Goal: Task Accomplishment & Management: Complete application form

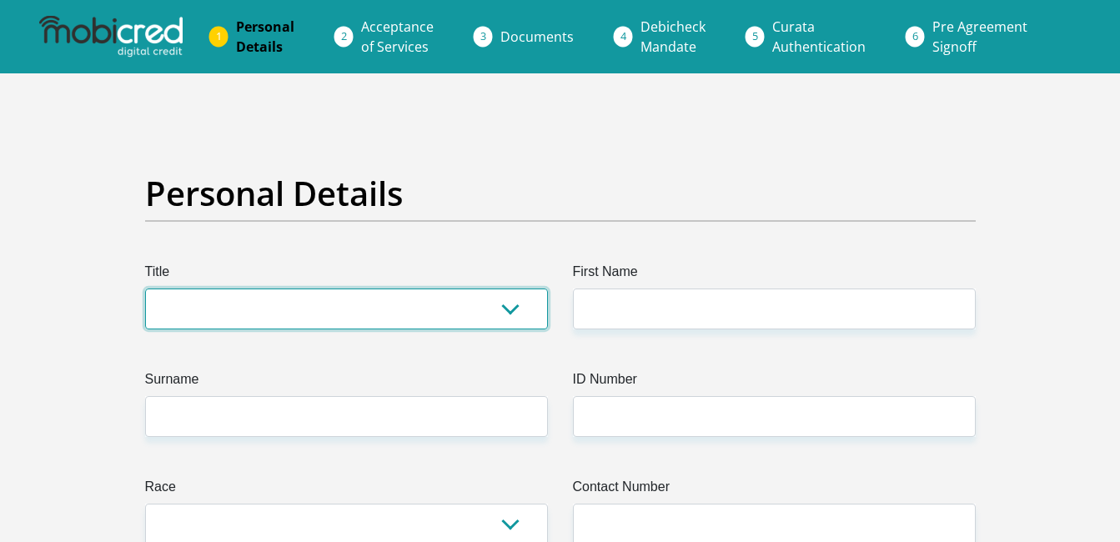
click at [256, 318] on select "Mr Ms Mrs Dr [PERSON_NAME]" at bounding box center [346, 308] width 403 height 41
select select "Ms"
click at [145, 288] on select "Mr Ms Mrs Dr [PERSON_NAME]" at bounding box center [346, 308] width 403 height 41
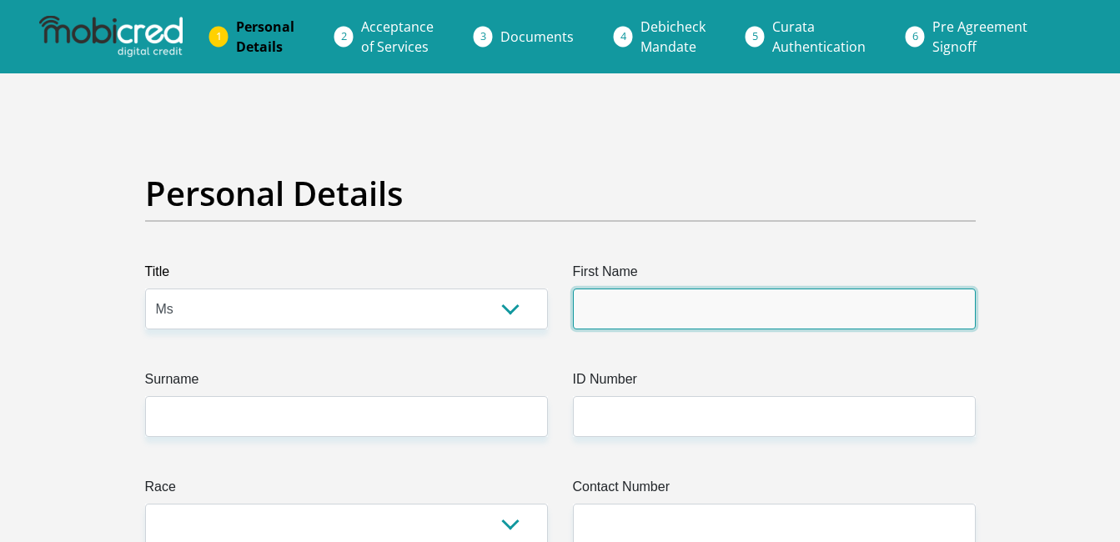
click at [631, 298] on input "First Name" at bounding box center [774, 308] width 403 height 41
click at [609, 313] on input "First Name" at bounding box center [774, 308] width 403 height 41
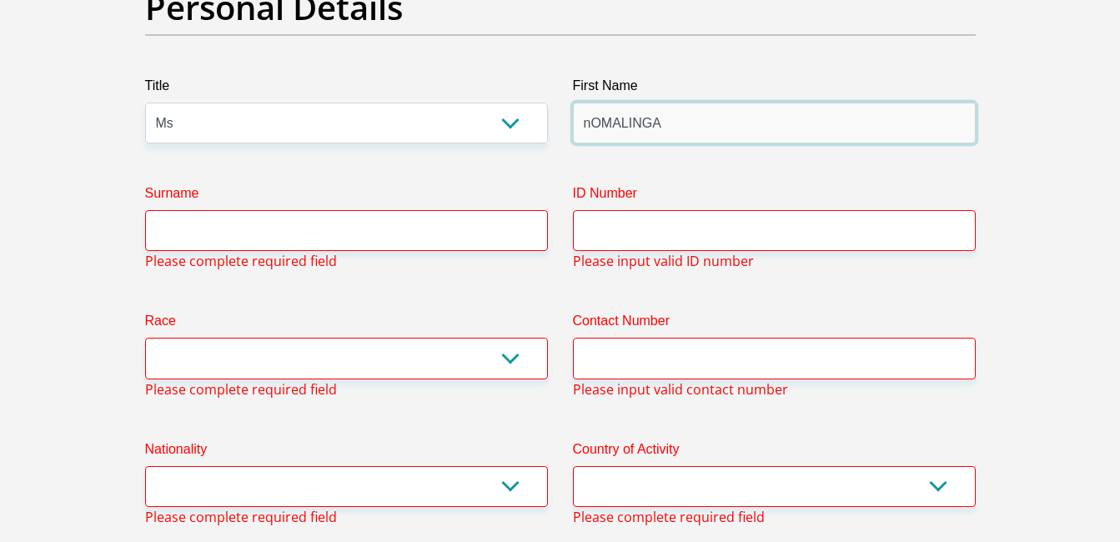
scroll to position [187, 0]
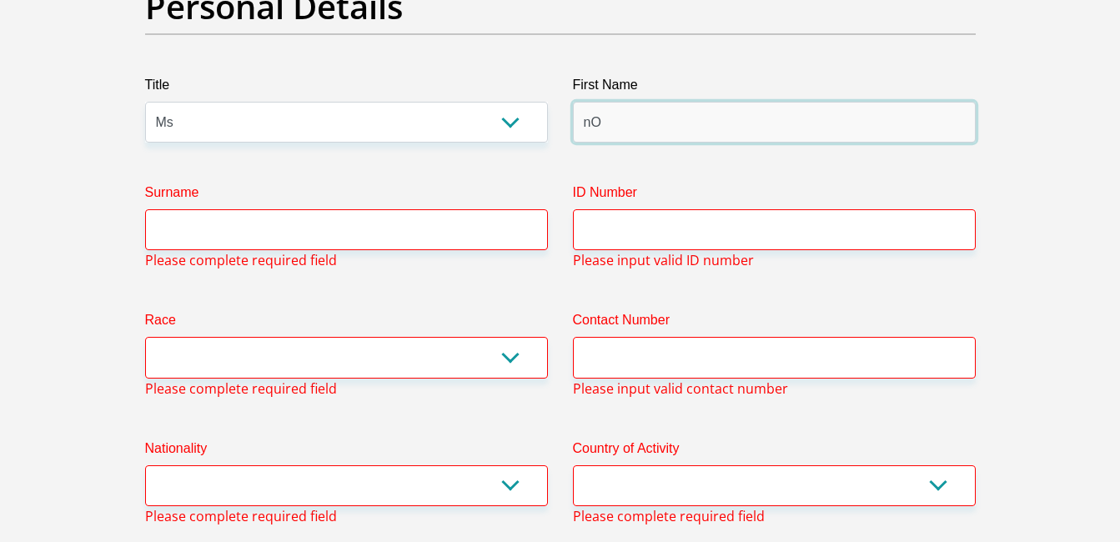
type input "n"
type input "NomalingaTryphina"
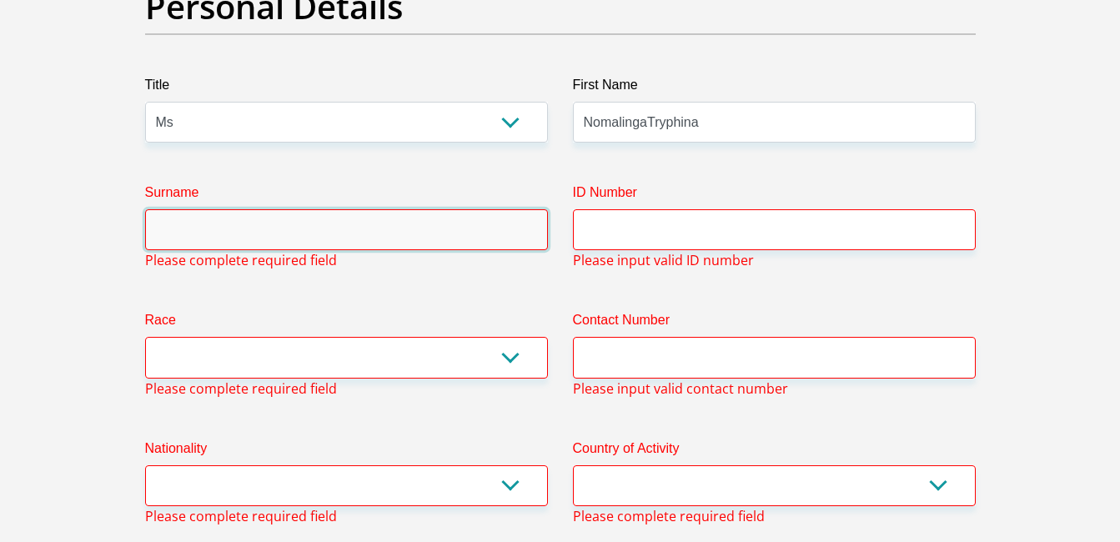
click at [335, 226] on input "Surname" at bounding box center [346, 229] width 403 height 41
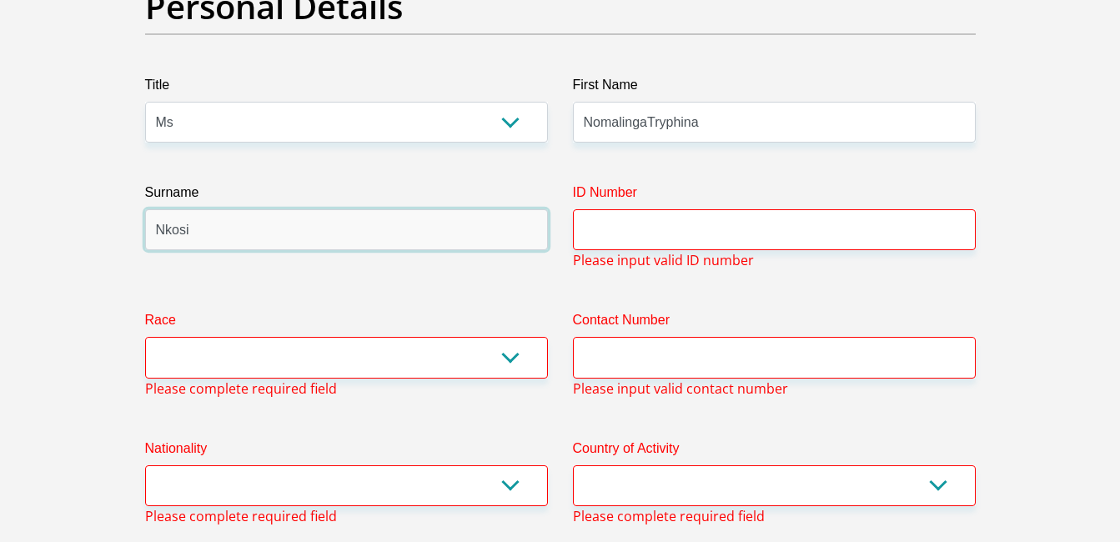
type input "Nkosi"
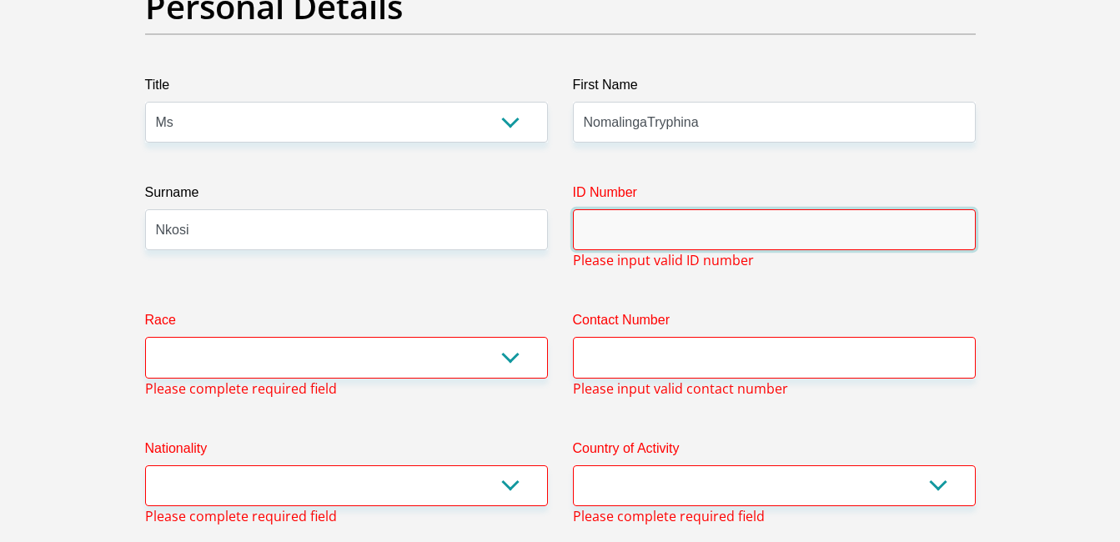
click at [636, 229] on input "ID Number" at bounding box center [774, 229] width 403 height 41
type input "8207160372085"
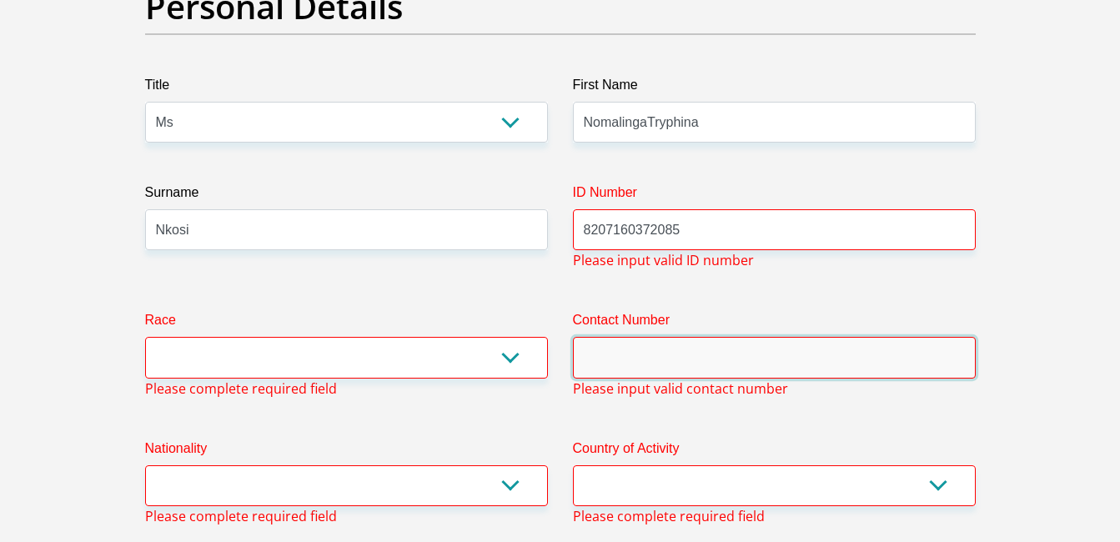
type input "0658725384"
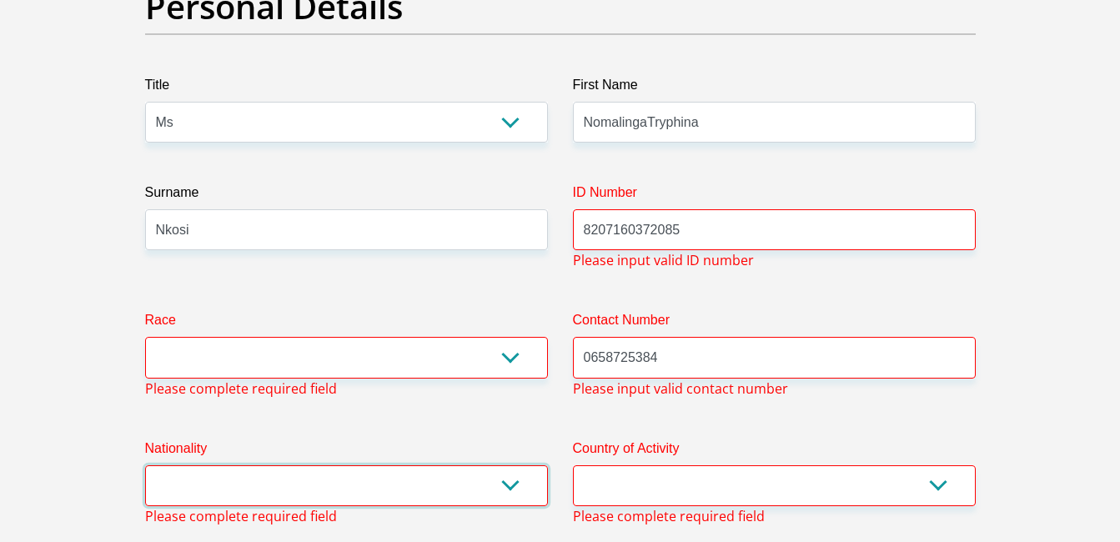
select select "ZAF"
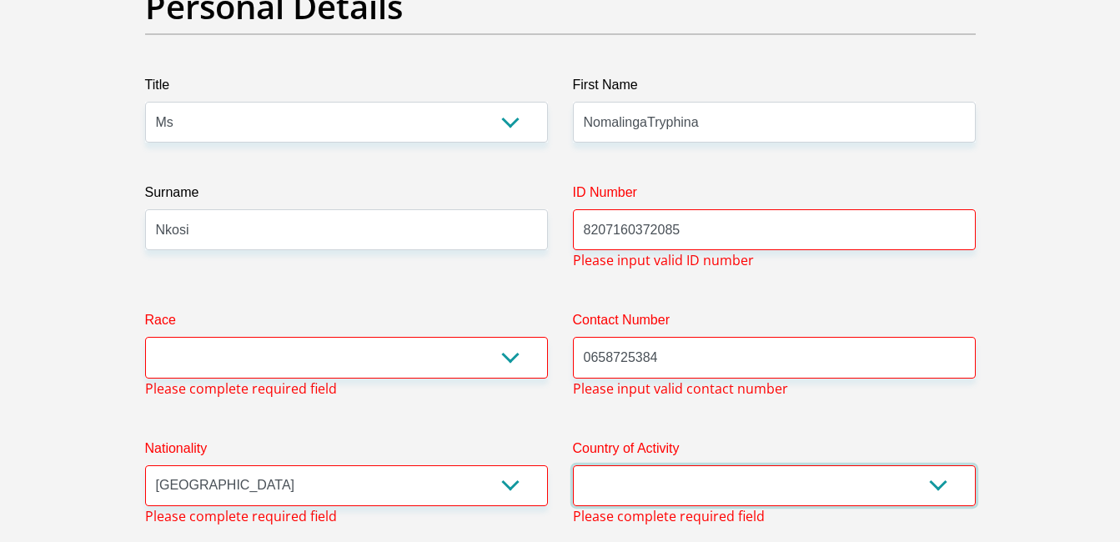
select select "ZAF"
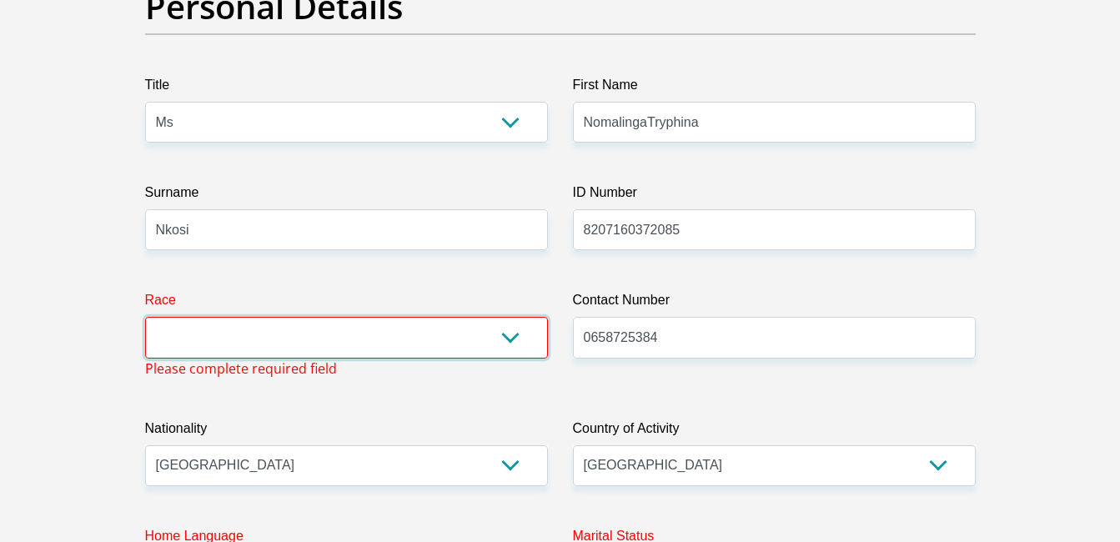
click at [228, 333] on select "Black Coloured Indian White Other" at bounding box center [346, 337] width 403 height 41
select select "1"
click at [145, 317] on select "Black Coloured Indian White Other" at bounding box center [346, 337] width 403 height 41
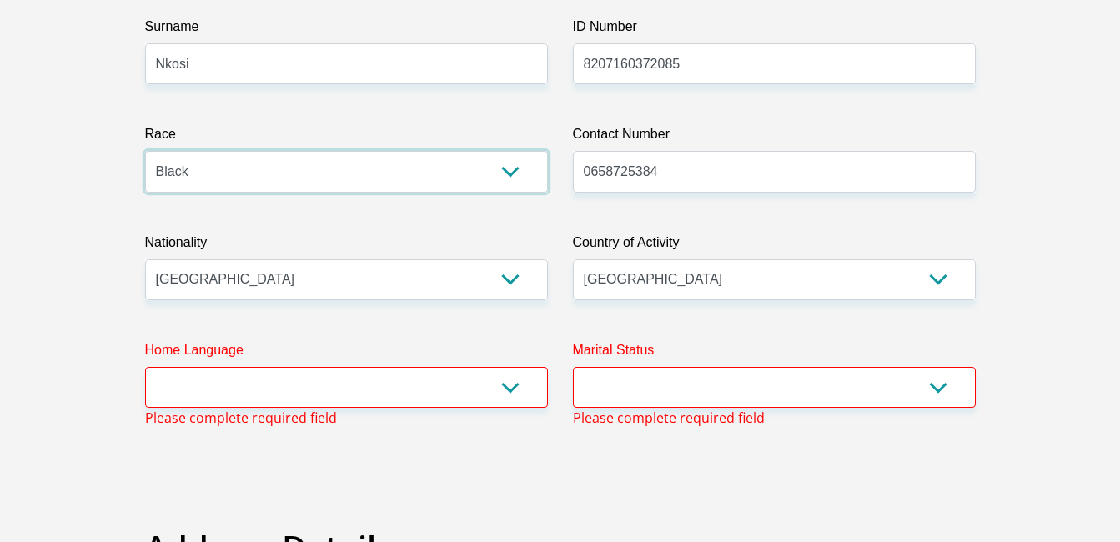
scroll to position [354, 0]
click at [278, 379] on select "Afrikaans English Sepedi South Ndebele Southern Sotho Swati Tsonga Tswana Venda…" at bounding box center [346, 386] width 403 height 41
select select "[DATE]"
click at [145, 366] on select "Afrikaans English Sepedi South Ndebele Southern Sotho Swati Tsonga Tswana Venda…" at bounding box center [346, 386] width 403 height 41
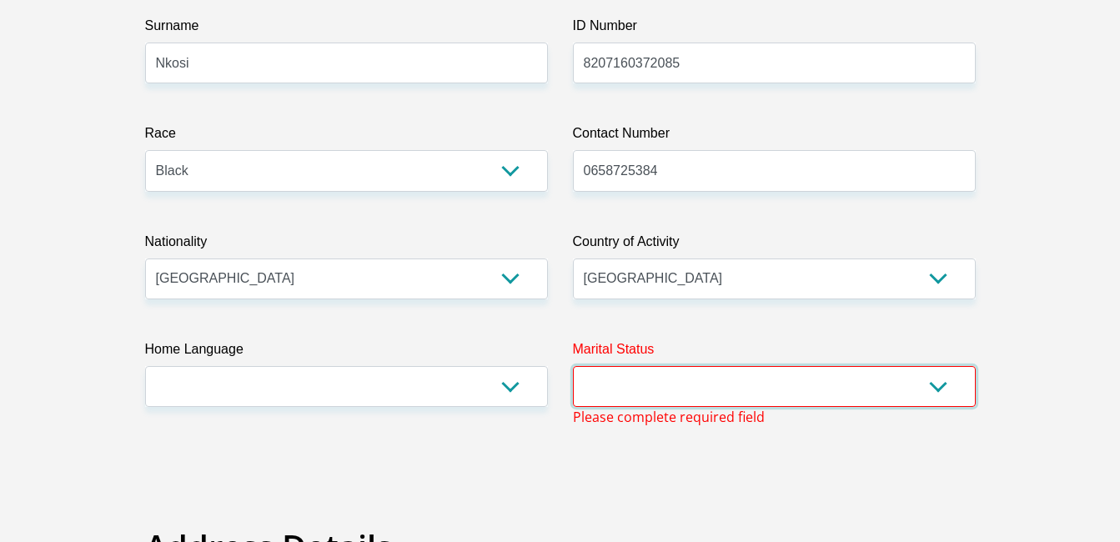
click at [947, 379] on select "Married ANC Single Divorced Widowed Married COP or Customary Law" at bounding box center [774, 386] width 403 height 41
select select "2"
click at [573, 366] on select "Married ANC Single Divorced Widowed Married COP or Customary Law" at bounding box center [774, 386] width 403 height 41
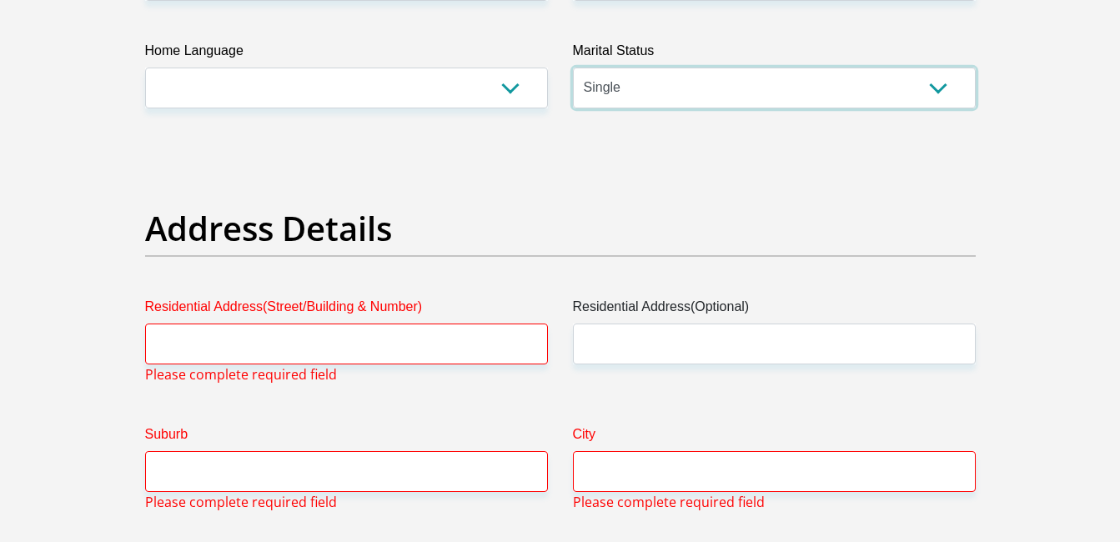
scroll to position [687, 0]
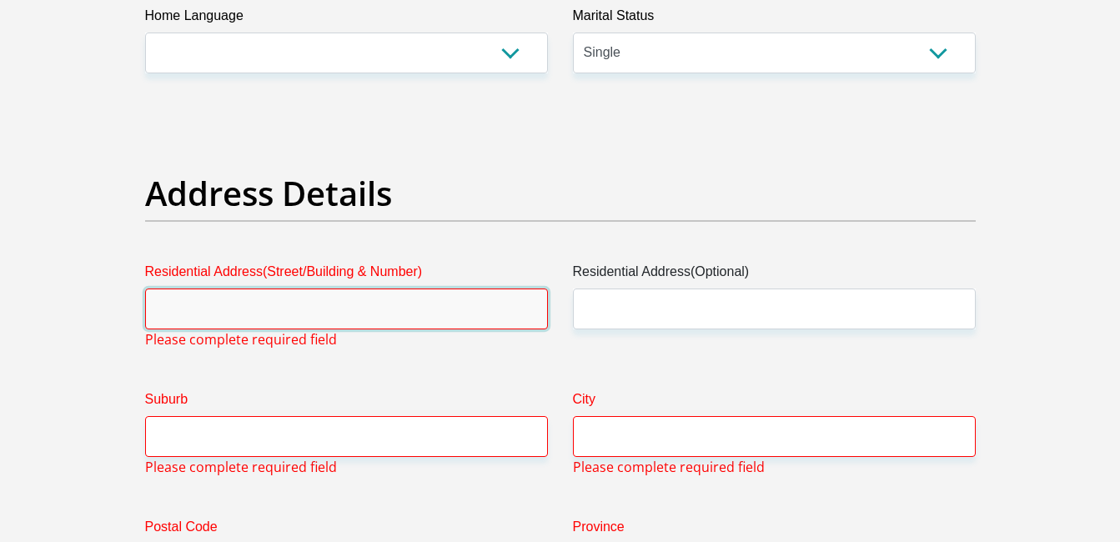
click at [259, 299] on input "Residential Address(Street/Building & Number)" at bounding box center [346, 308] width 403 height 41
type input "[STREET_ADDRESS]"
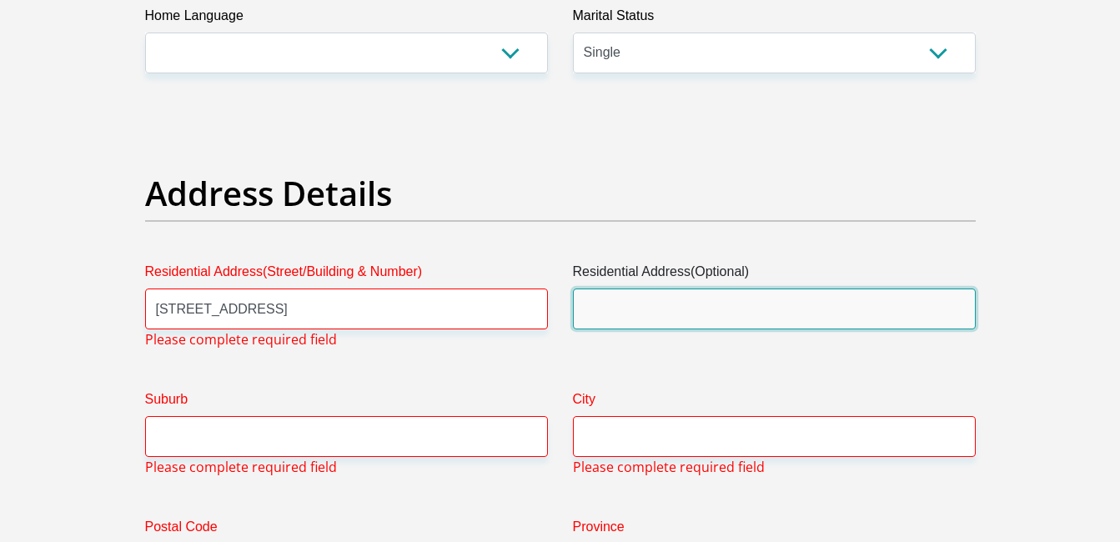
type input "savanna city pocket 6"
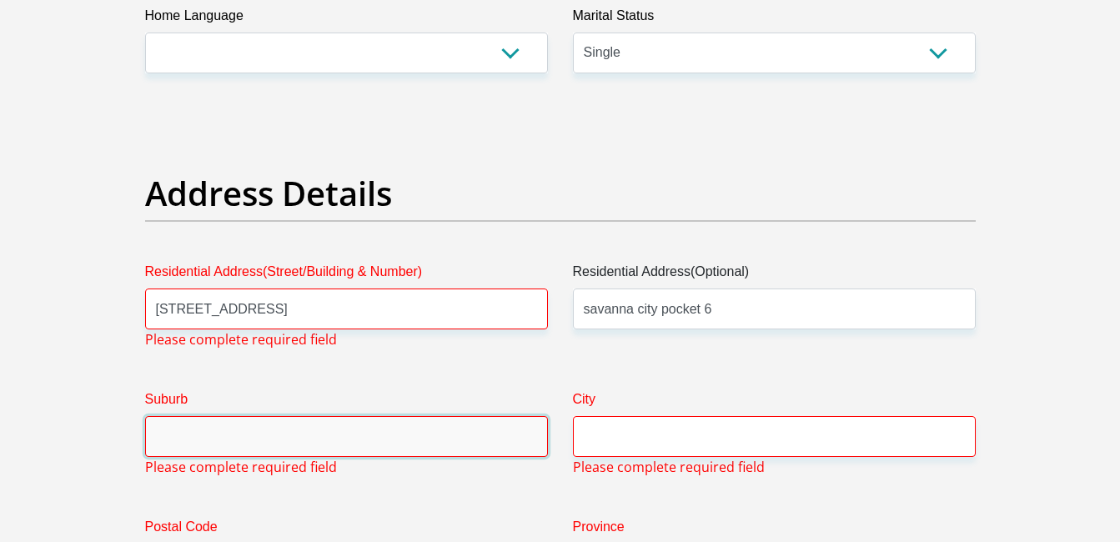
type input "Midvaal"
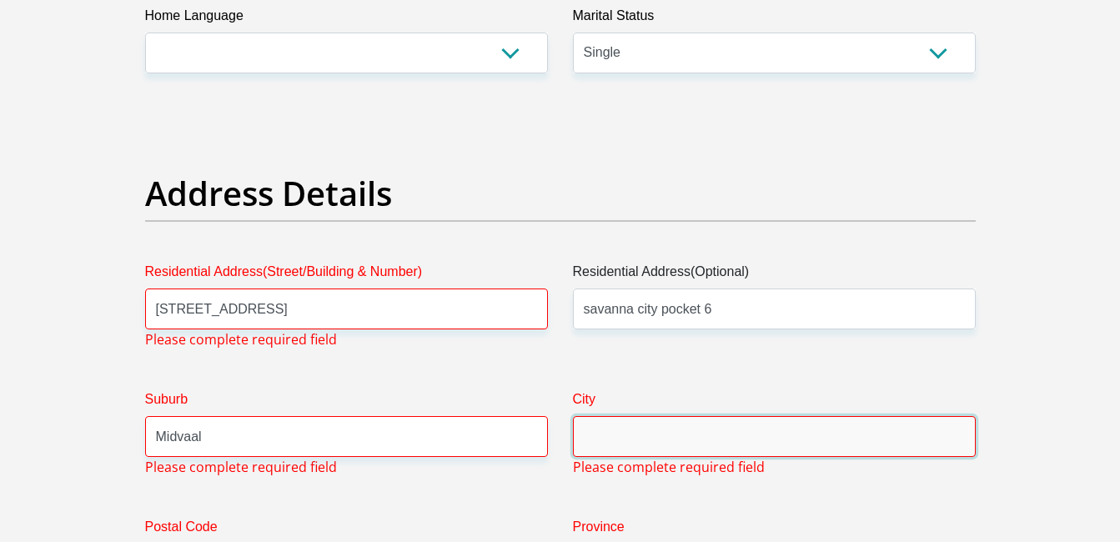
type input "Midvaal"
type input "1984"
type input "104461984"
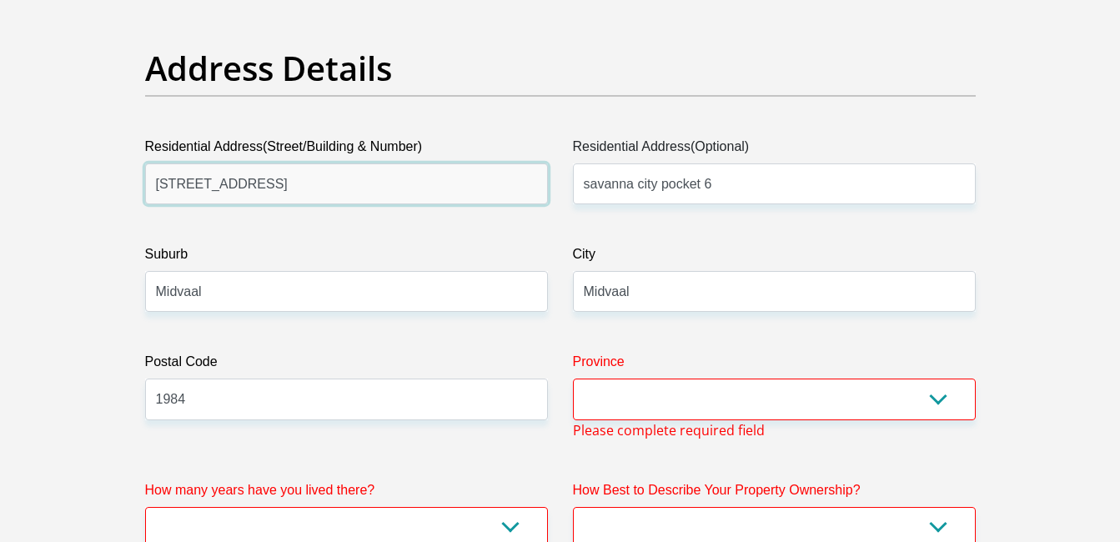
scroll to position [854, 0]
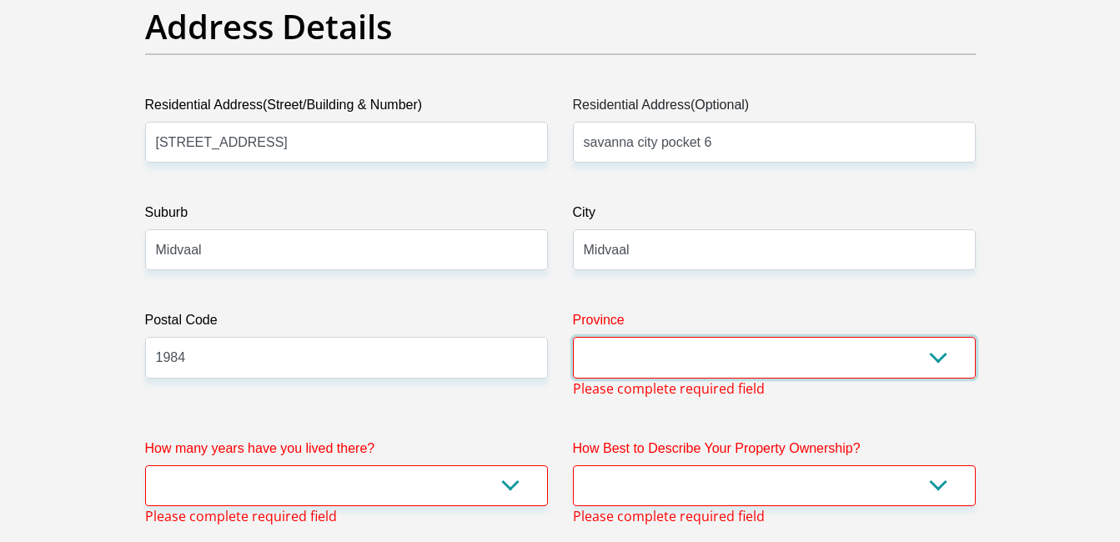
click at [933, 354] on select "Eastern Cape Free State [GEOGRAPHIC_DATA] [GEOGRAPHIC_DATA][DATE] [GEOGRAPHIC_D…" at bounding box center [774, 357] width 403 height 41
select select "Gauteng"
click at [573, 337] on select "Eastern Cape Free State [GEOGRAPHIC_DATA] [GEOGRAPHIC_DATA][DATE] [GEOGRAPHIC_D…" at bounding box center [774, 357] width 403 height 41
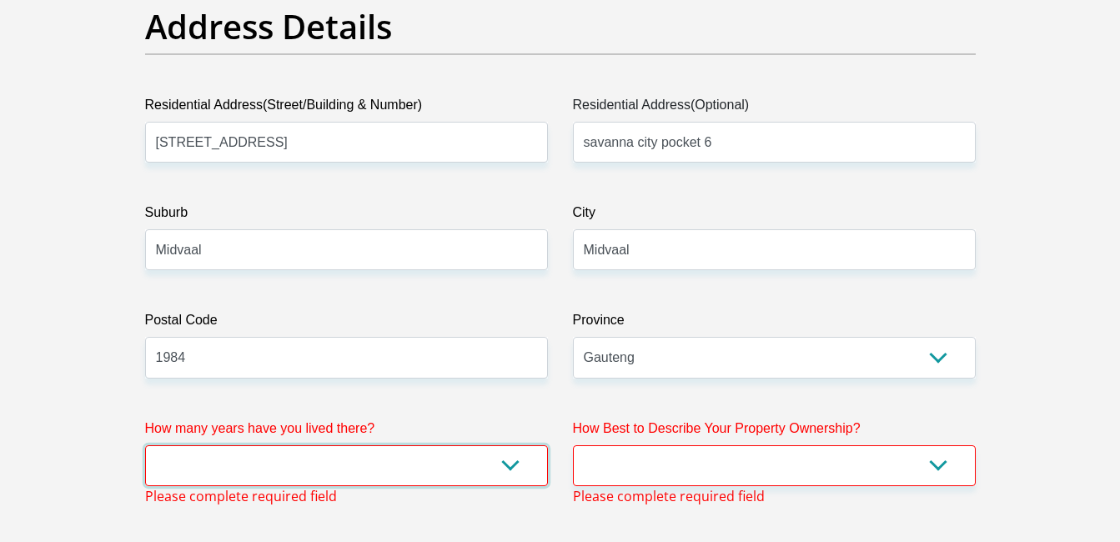
click at [519, 466] on select "less than 1 year 1-3 years 3-5 years 5+ years" at bounding box center [346, 465] width 403 height 41
select select "4"
click at [145, 445] on select "less than 1 year 1-3 years 3-5 years 5+ years" at bounding box center [346, 465] width 403 height 41
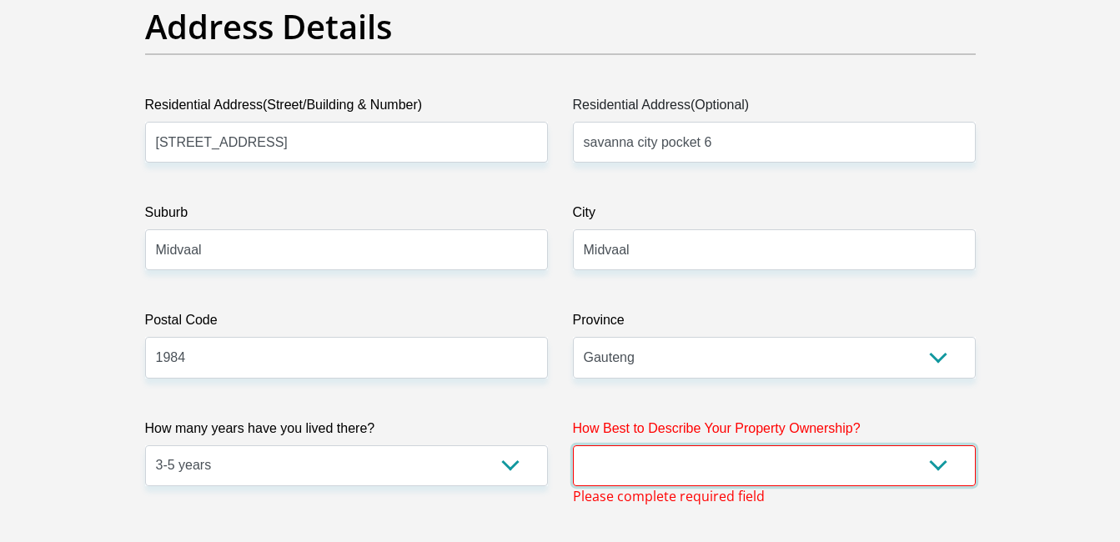
click at [614, 462] on select "Owned Rented Family Owned Company Dwelling" at bounding box center [774, 465] width 403 height 41
select select "Owned"
click at [573, 445] on select "Owned Rented Family Owned Company Dwelling" at bounding box center [774, 465] width 403 height 41
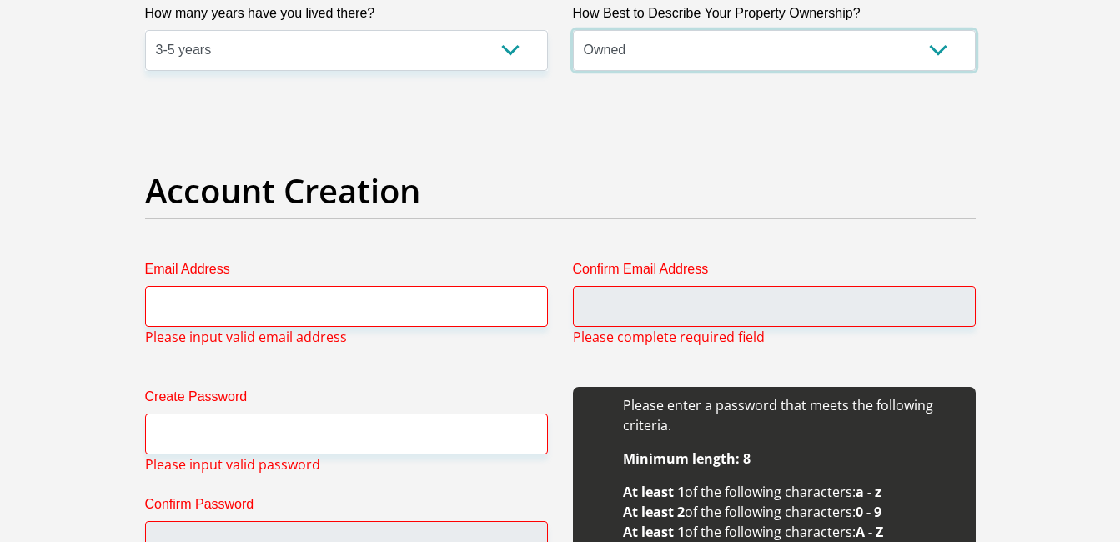
scroll to position [1271, 0]
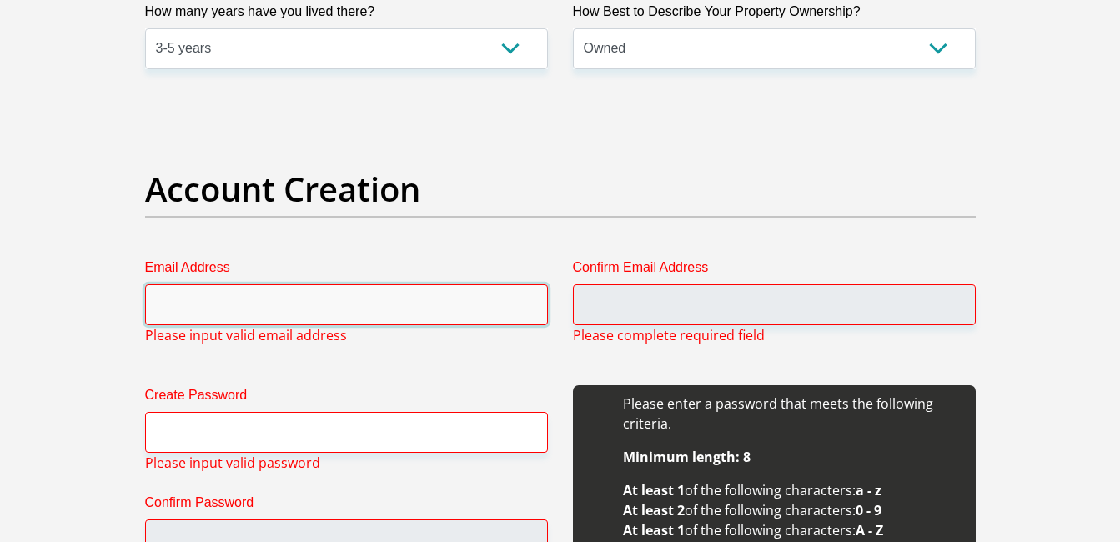
click at [253, 298] on input "Email Address" at bounding box center [346, 304] width 403 height 41
type input "[EMAIL_ADDRESS][DOMAIN_NAME]"
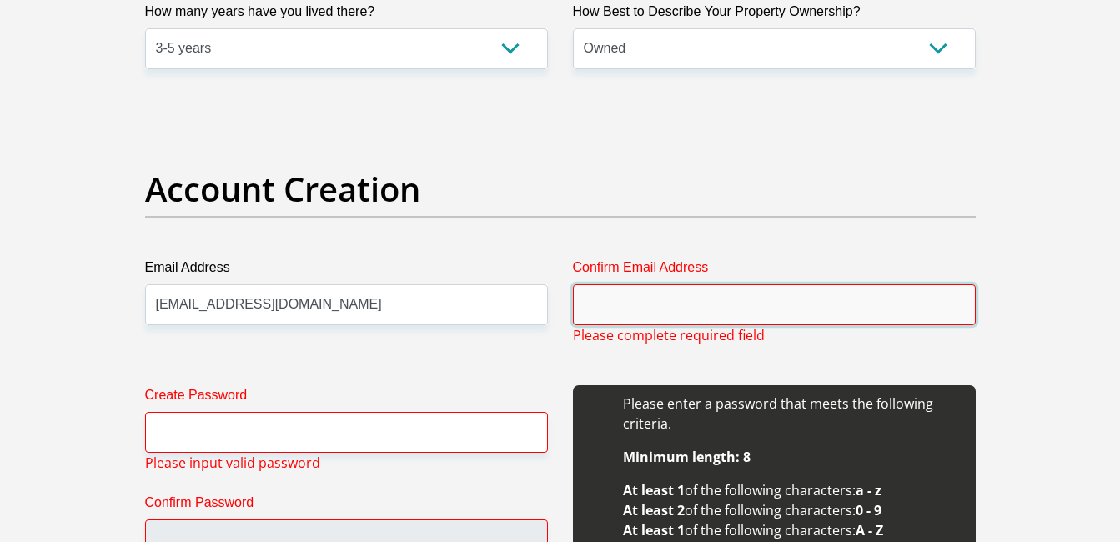
type input "[EMAIL_ADDRESS][DOMAIN_NAME]"
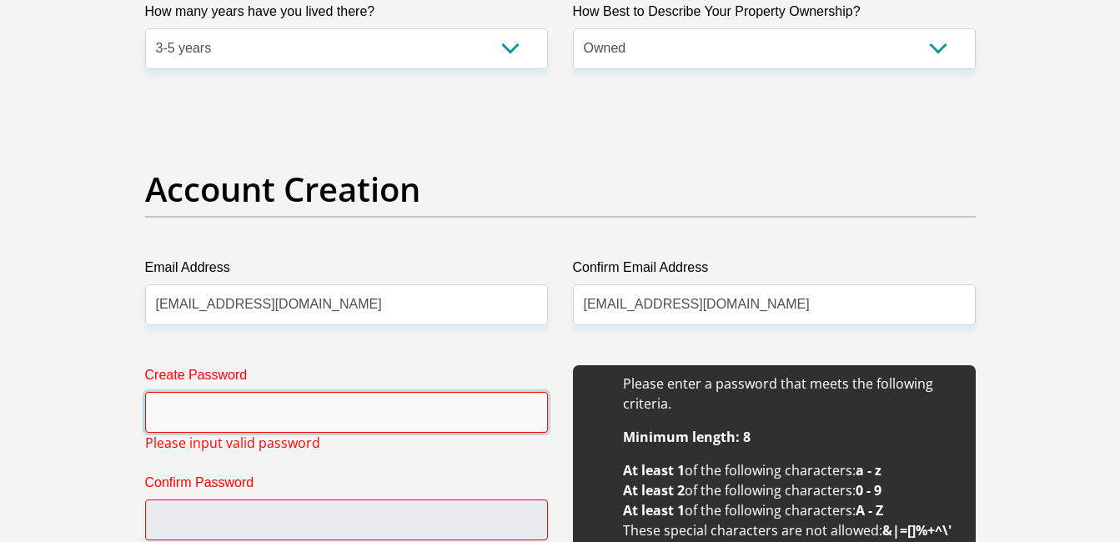
click at [269, 415] on input "Create Password" at bounding box center [346, 412] width 403 height 41
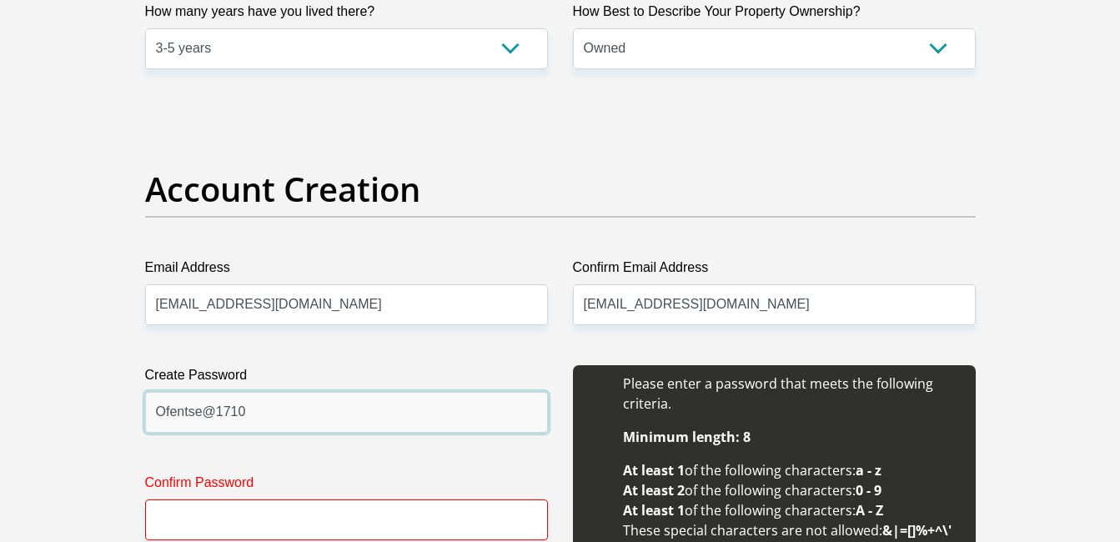
type input "Ofentse@1710"
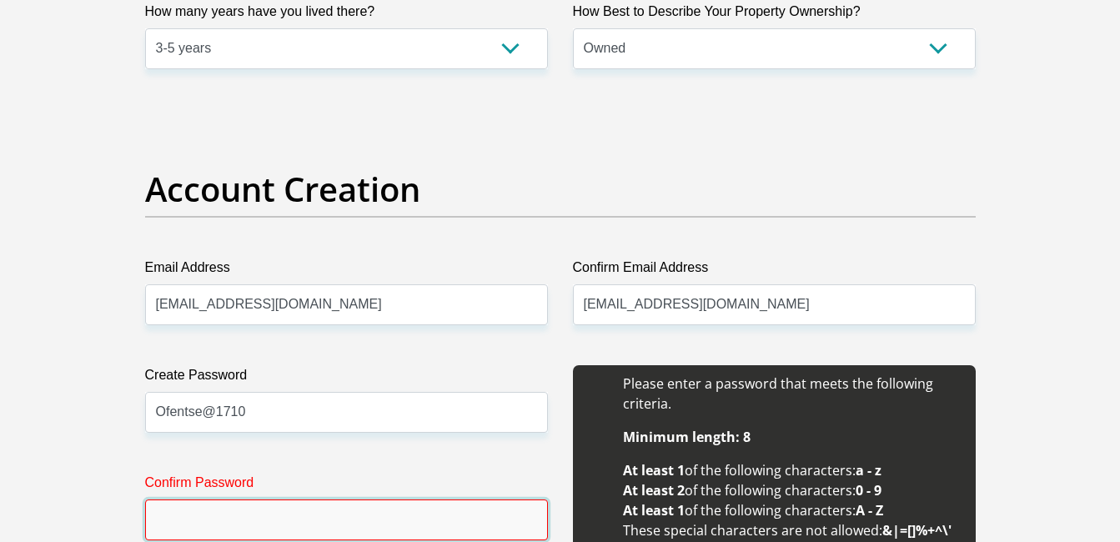
click at [205, 520] on input "Confirm Password" at bounding box center [346, 519] width 403 height 41
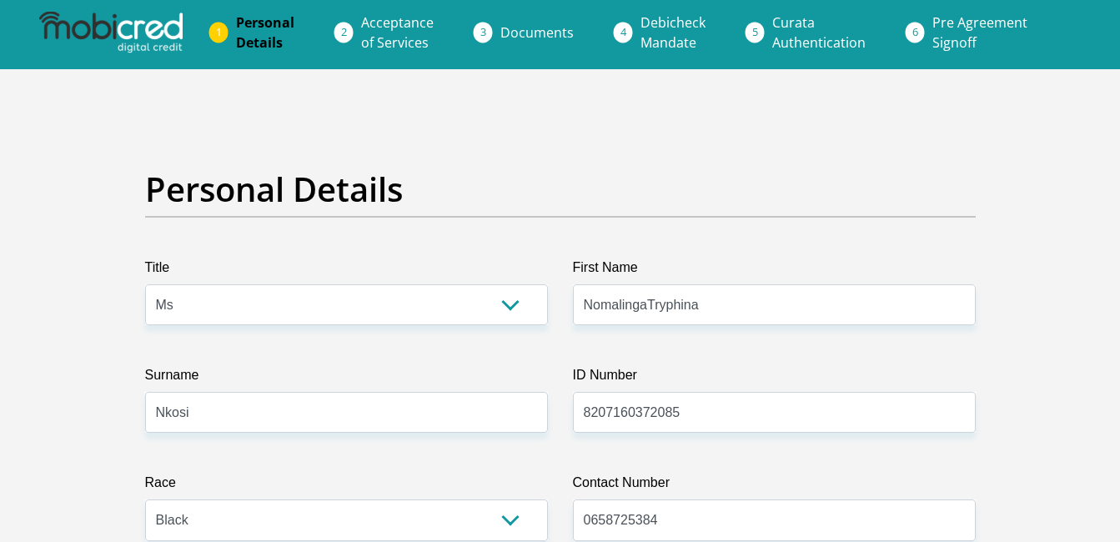
scroll to position [0, 0]
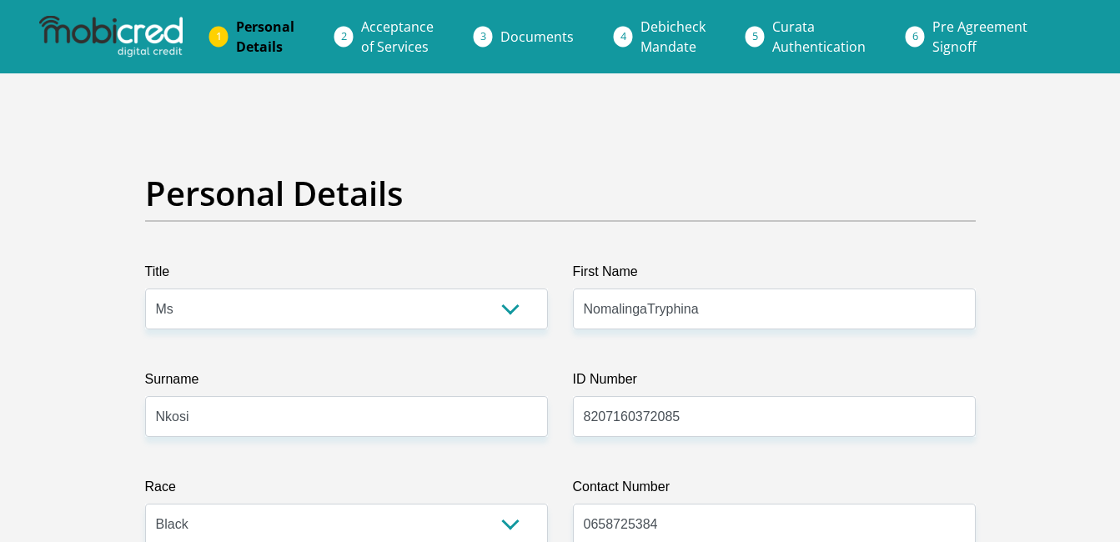
type input "Ofentse21710"
